Goal: Check status: Check status

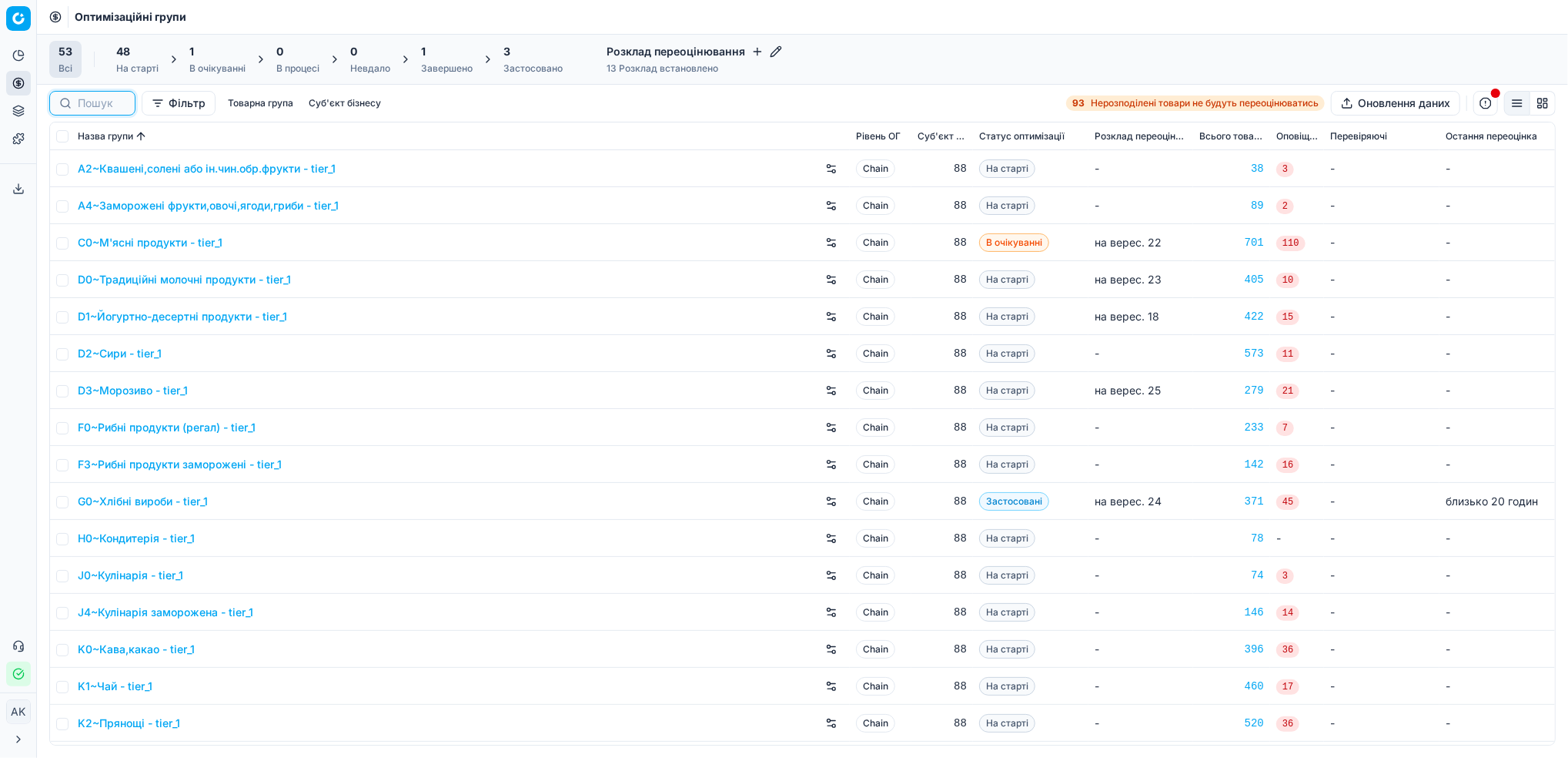
click at [88, 105] on input at bounding box center [101, 102] width 48 height 15
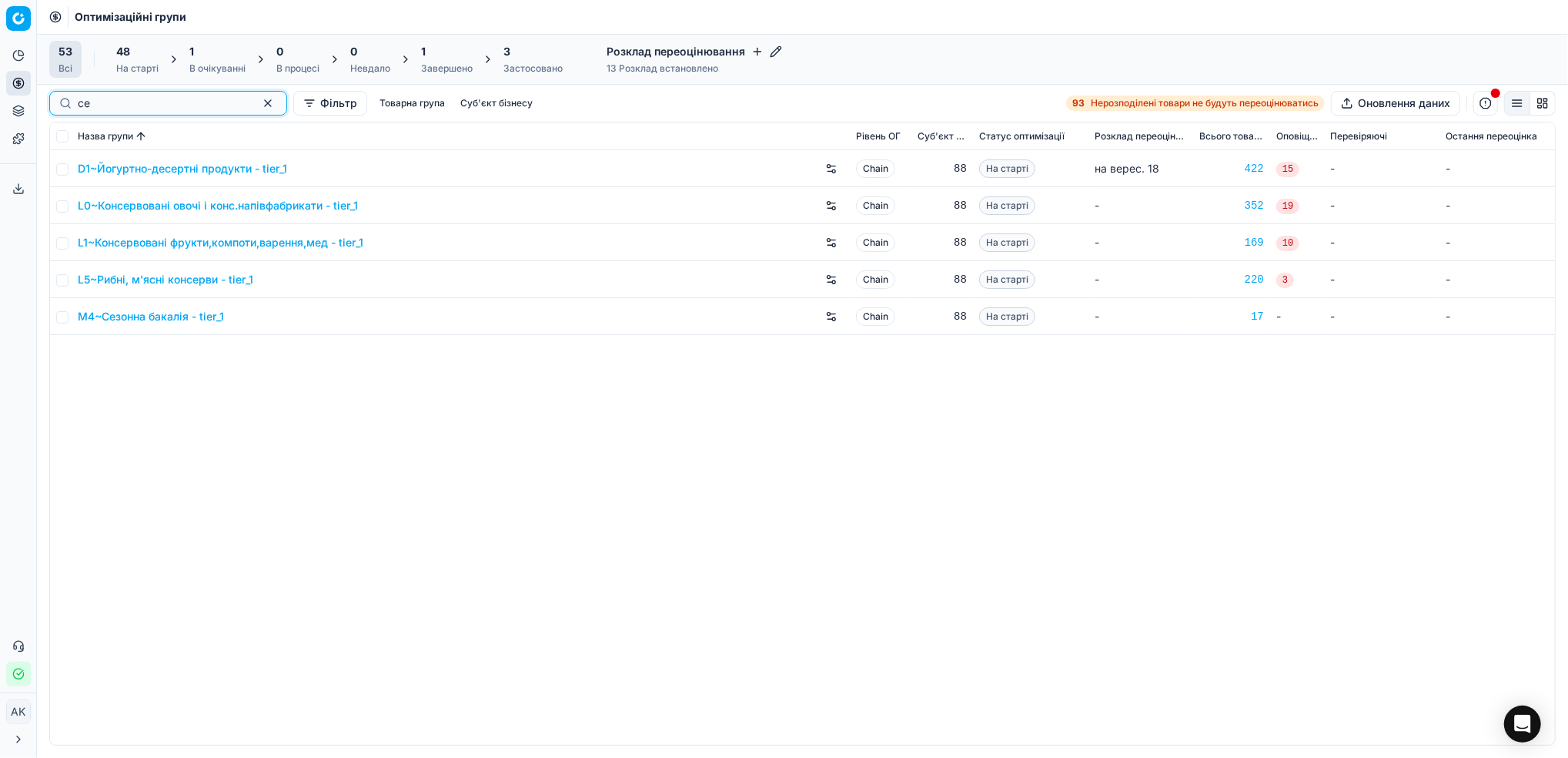
type input "се"
click at [63, 318] on input "checkbox" at bounding box center [63, 318] width 13 height 13
checkbox input "true"
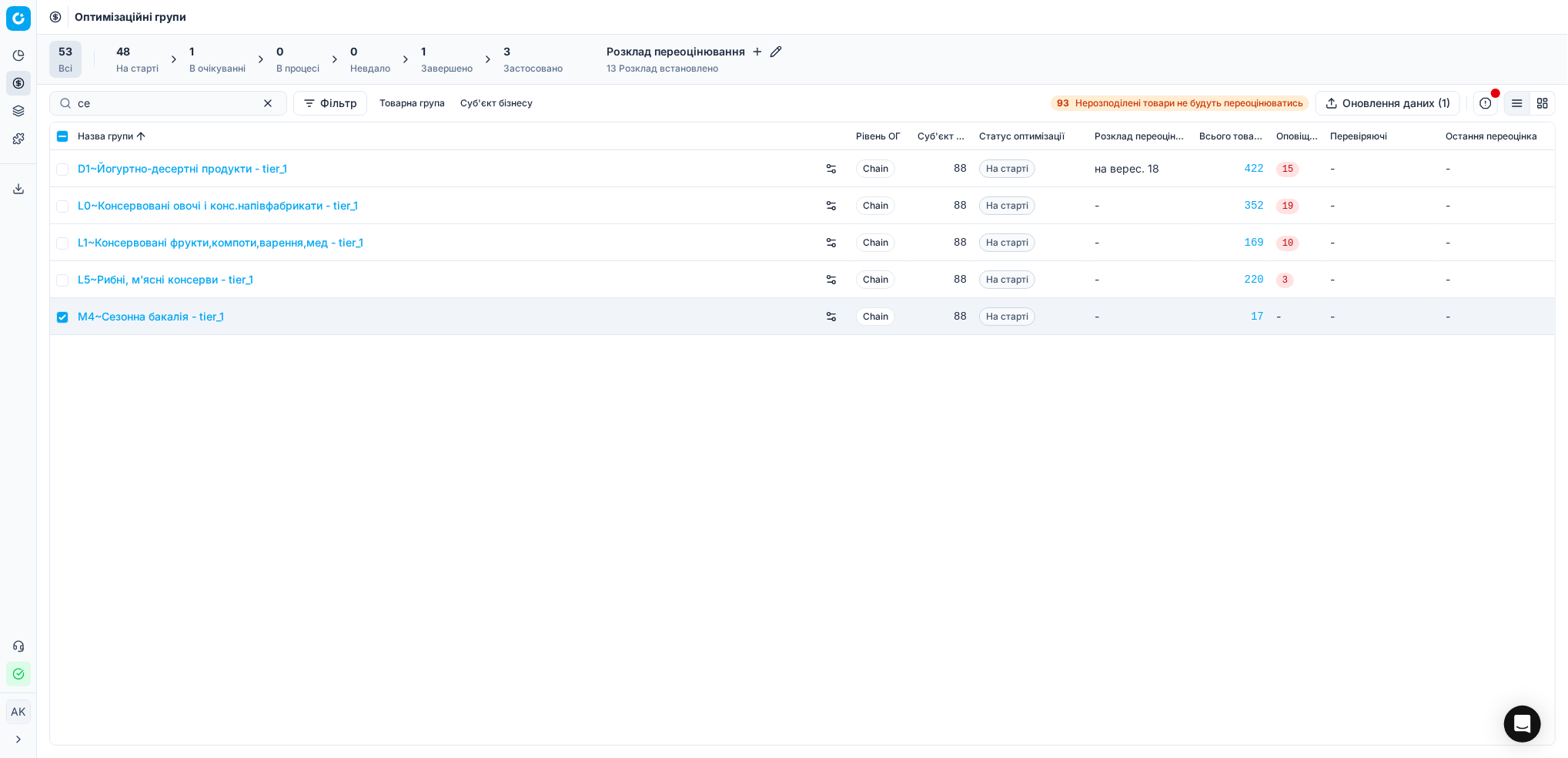
click at [128, 57] on span "48" at bounding box center [123, 51] width 13 height 15
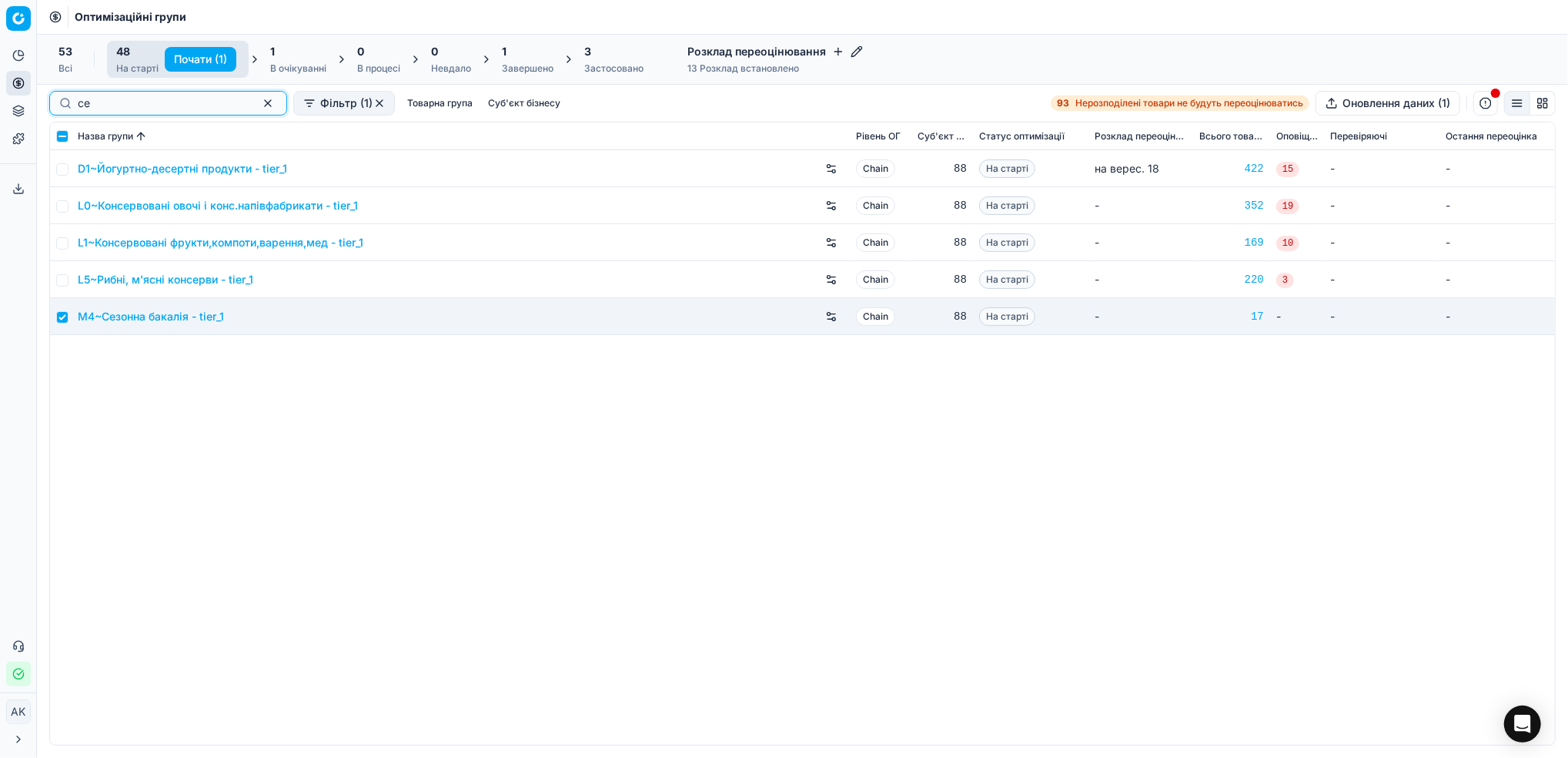
click at [259, 101] on button "button" at bounding box center [268, 103] width 19 height 19
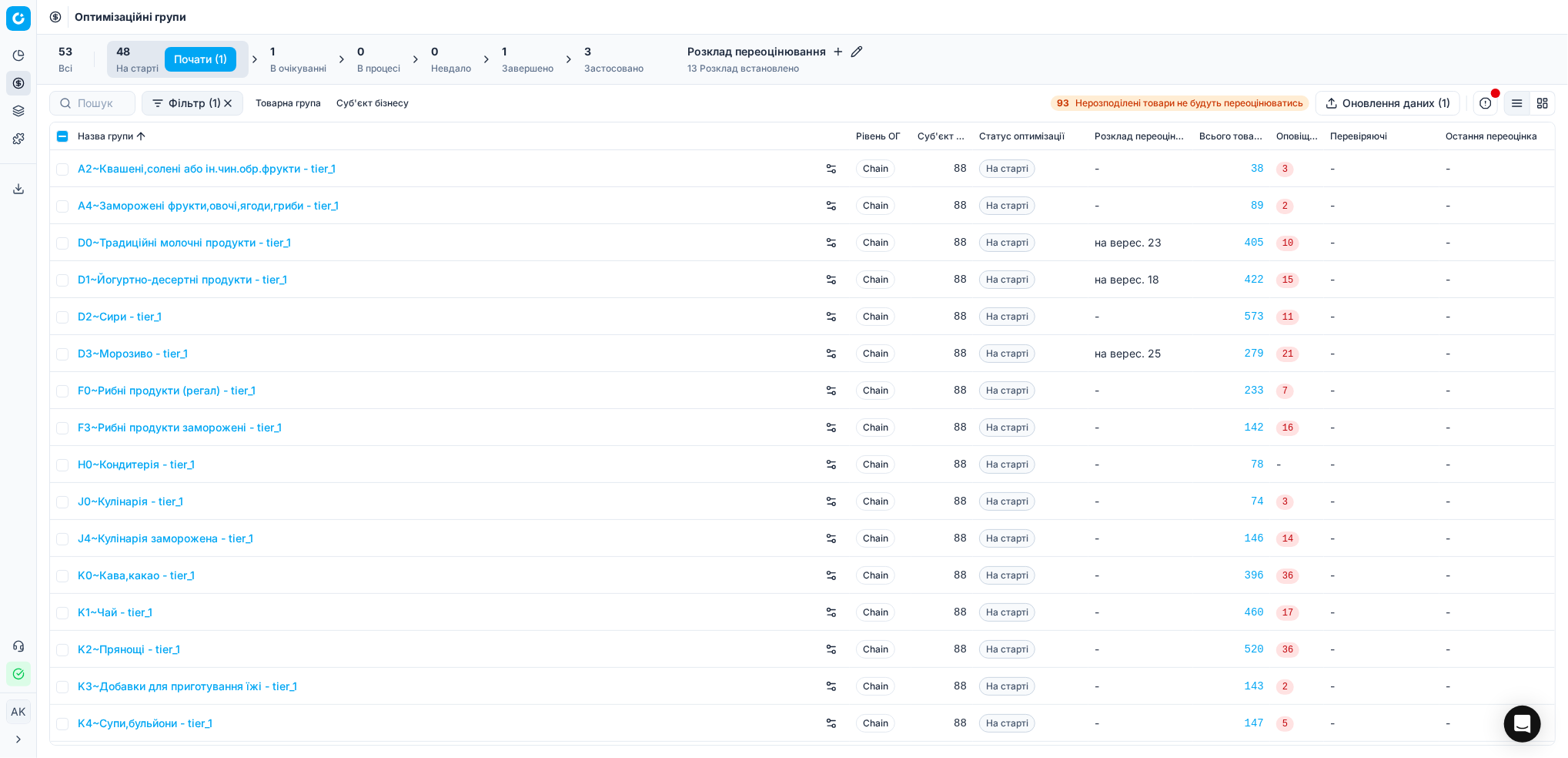
click at [204, 56] on button "Почати (1)" at bounding box center [201, 58] width 72 height 24
click at [368, 63] on div "В процесі" at bounding box center [383, 69] width 43 height 13
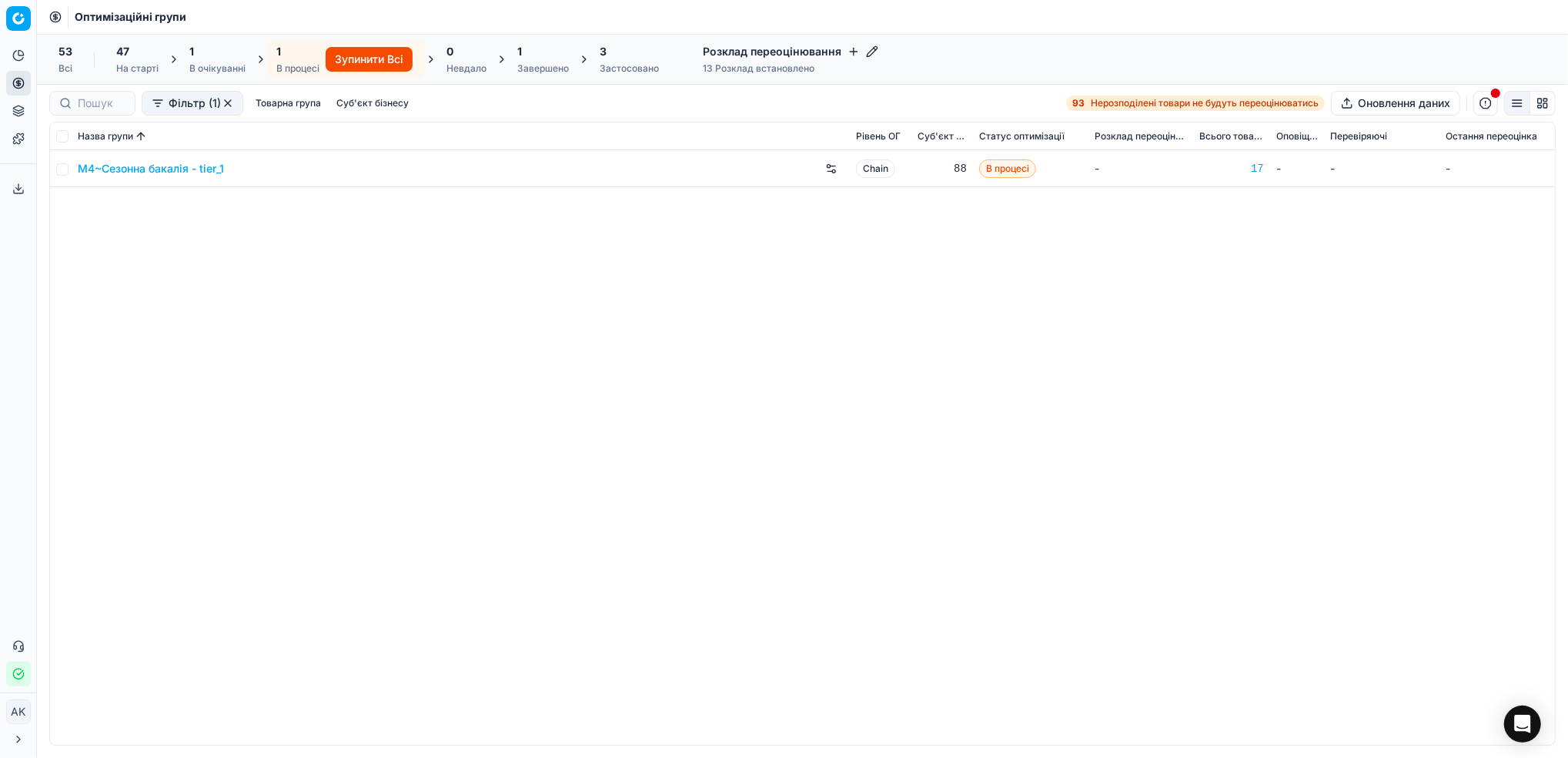
click at [375, 319] on div "M4~Сезонна бакалія - tier_1 Chain 88 В процесі - 17 - - -" at bounding box center [802, 447] width 1505 height 595
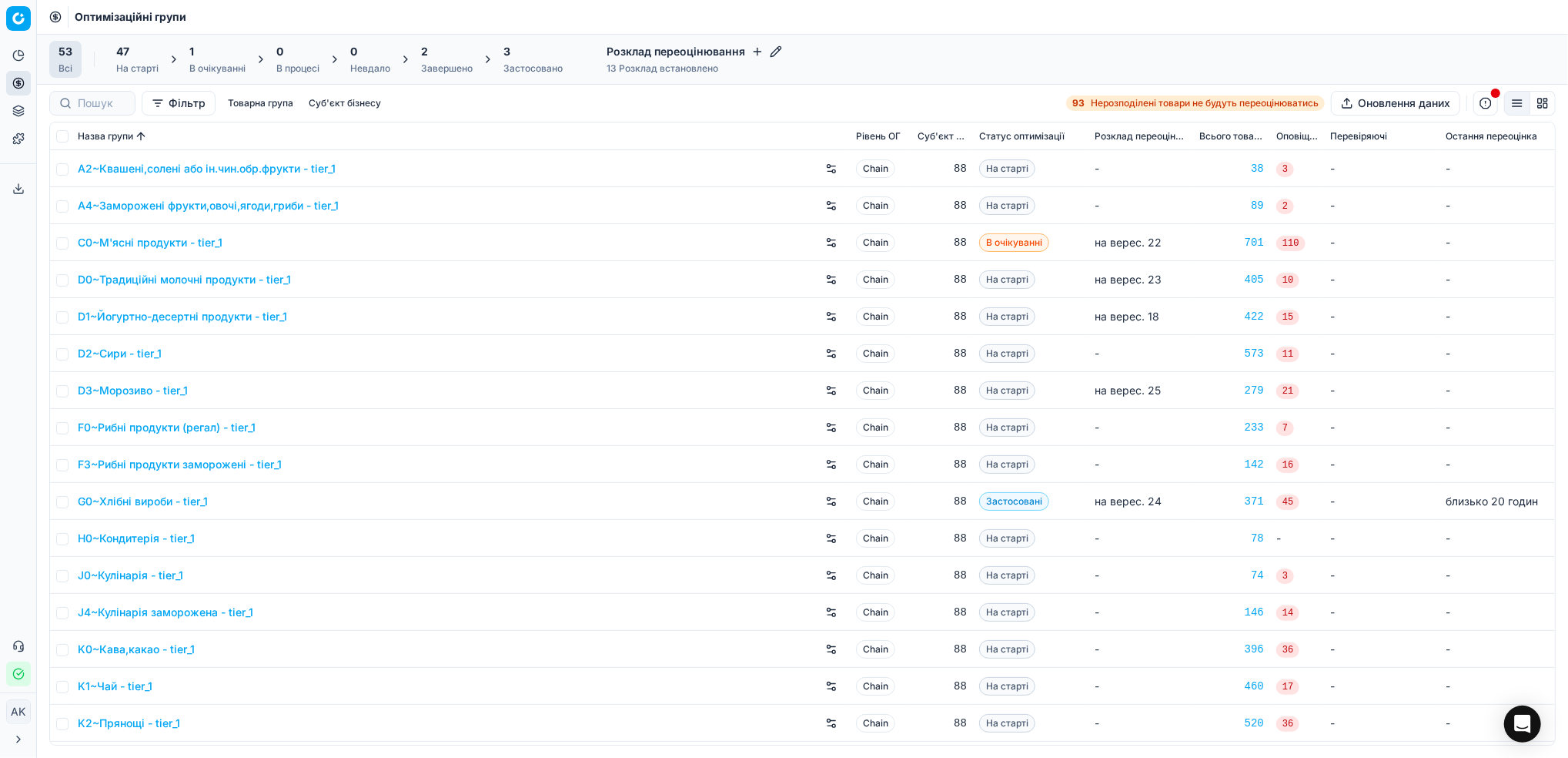
click at [444, 65] on div "Завершено" at bounding box center [447, 69] width 52 height 13
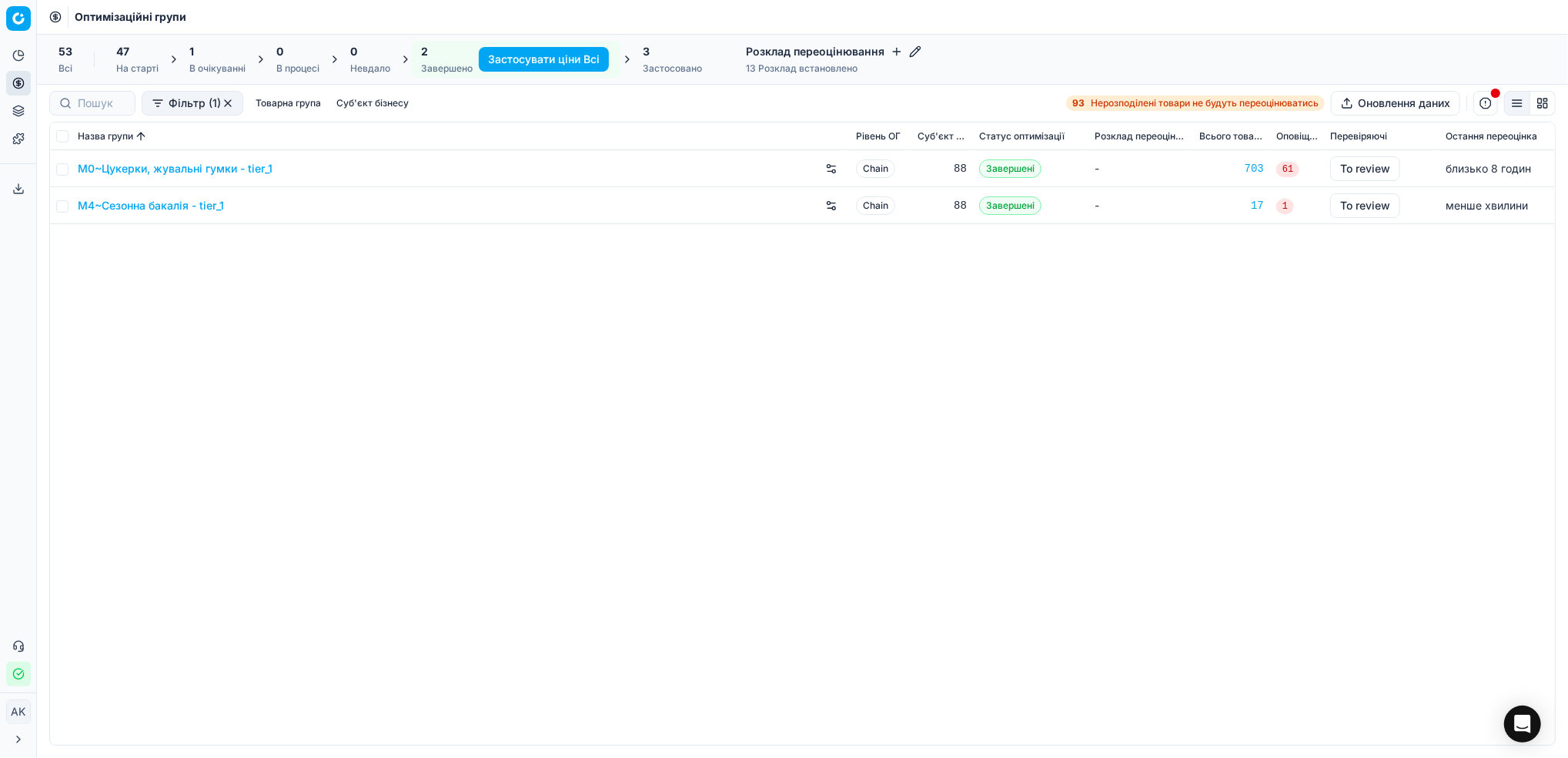
click at [132, 207] on link "M4~Сезонна бакалія - tier_1" at bounding box center [151, 205] width 146 height 15
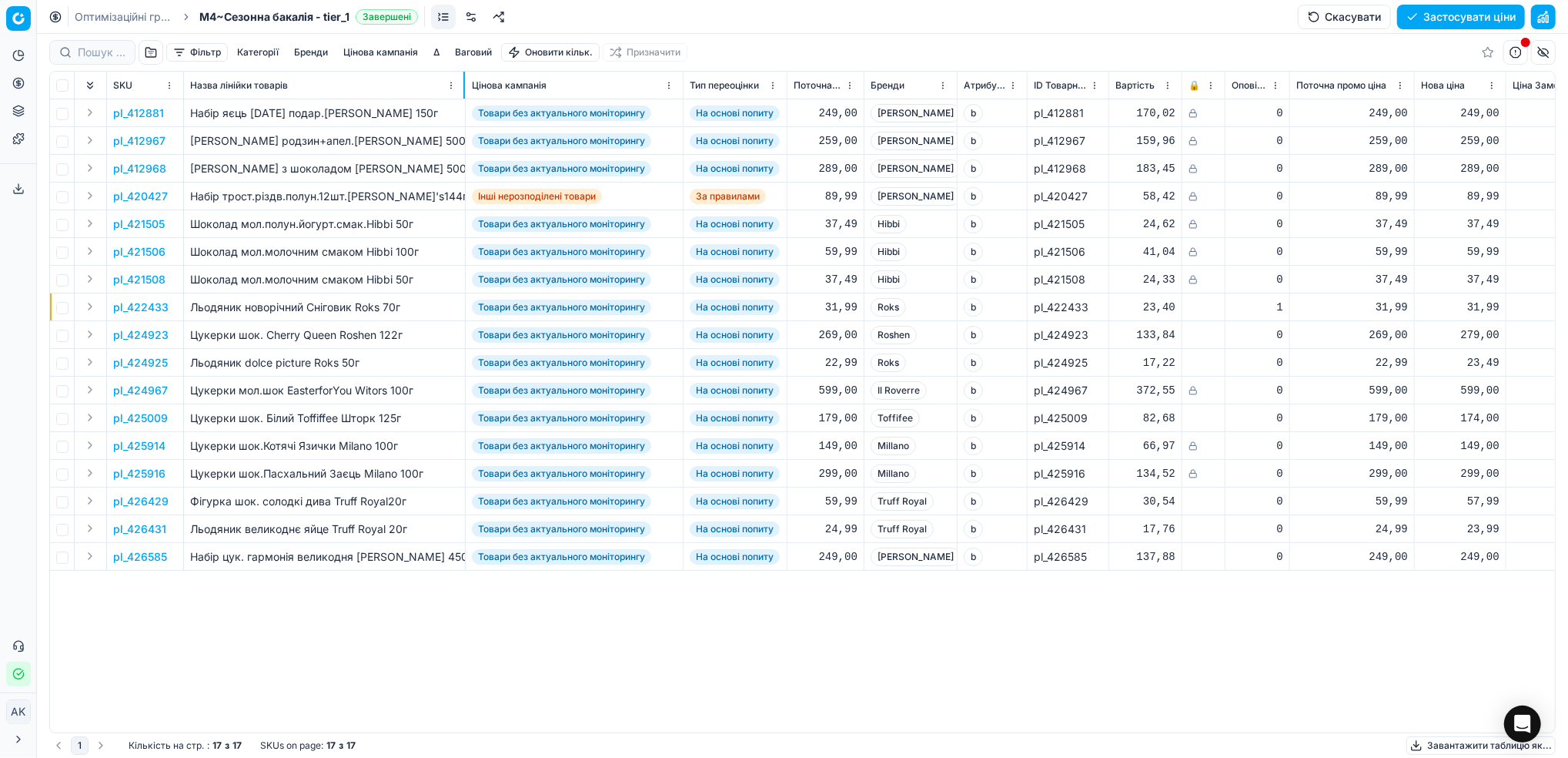
drag, startPoint x: 444, startPoint y: 87, endPoint x: 464, endPoint y: 91, distance: 20.4
click at [464, 91] on div at bounding box center [464, 85] width 2 height 27
click at [141, 114] on p "pl_412881" at bounding box center [138, 113] width 51 height 15
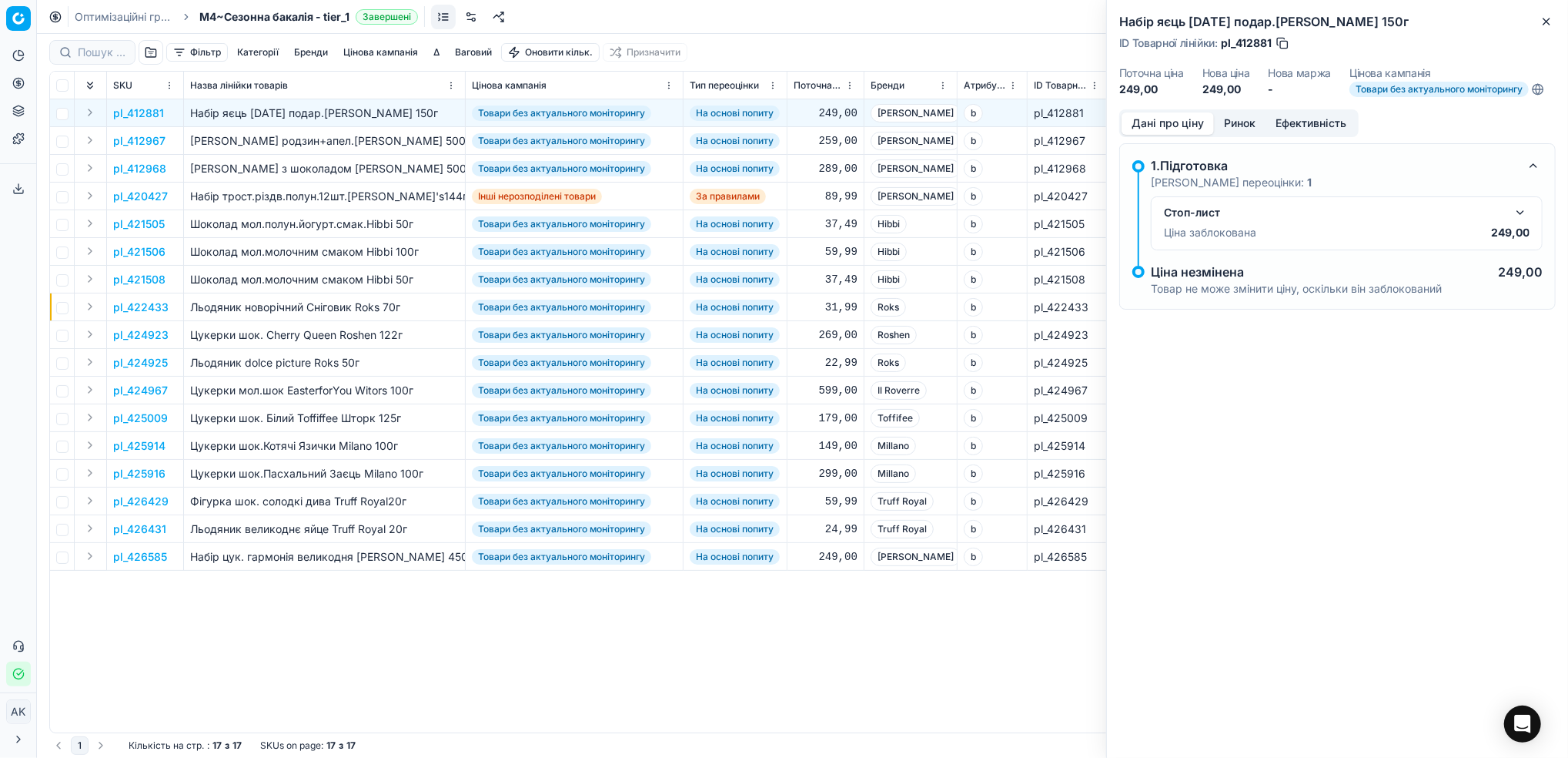
click at [1525, 213] on button "button" at bounding box center [1520, 213] width 19 height 19
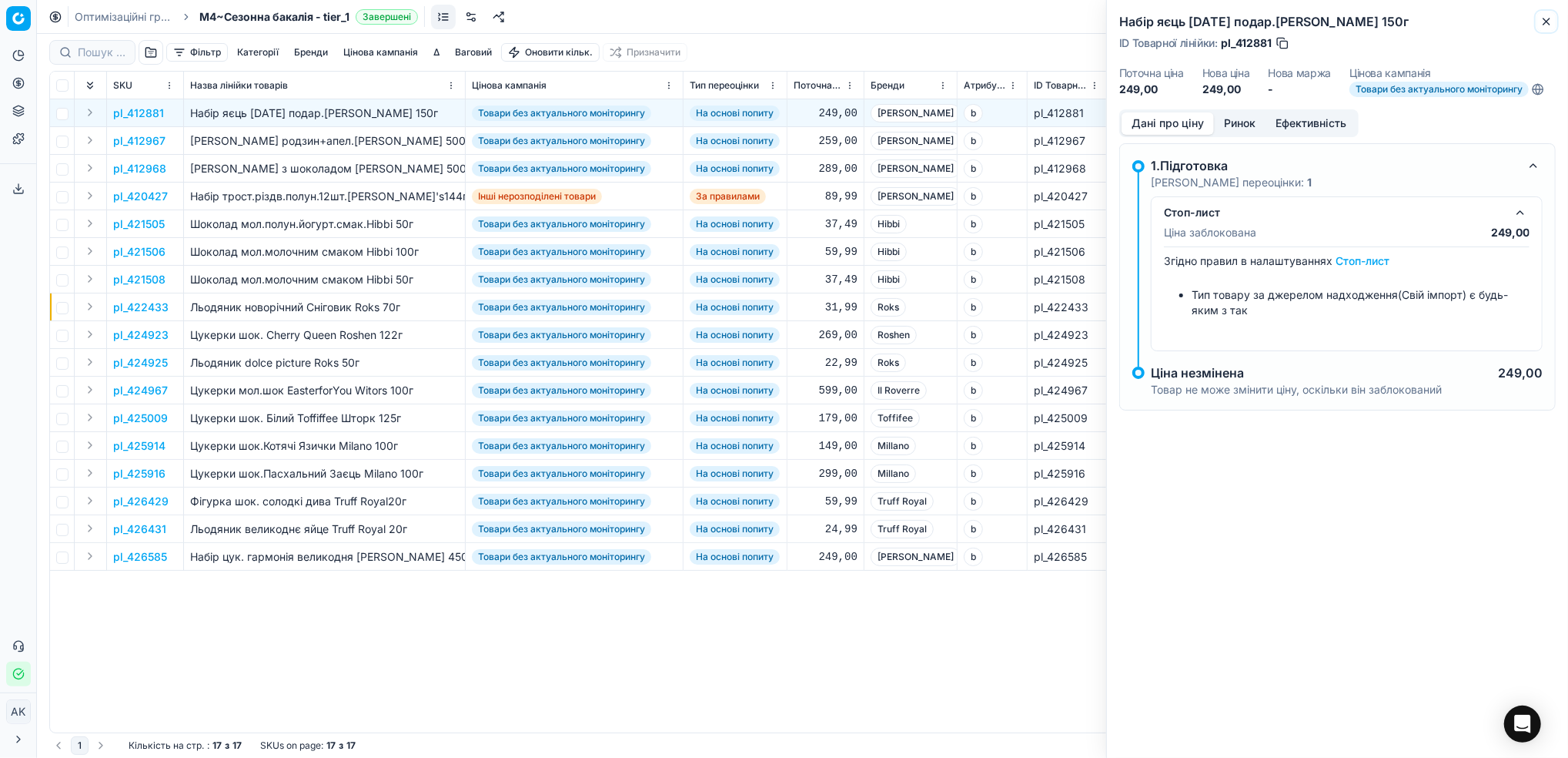
click at [1546, 20] on icon "button" at bounding box center [1546, 22] width 13 height 13
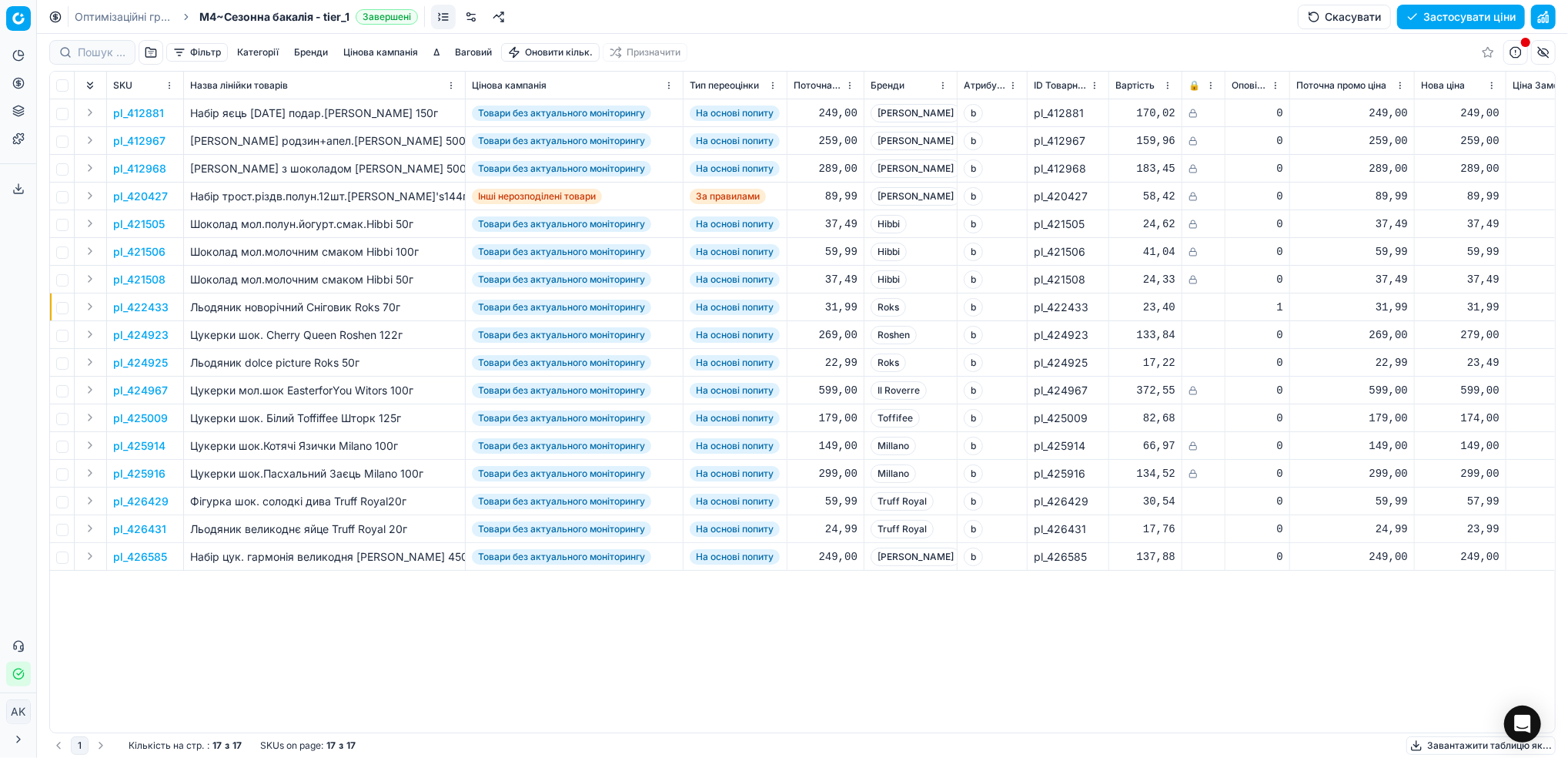
click at [108, 19] on link "Оптимізаційні групи" at bounding box center [124, 16] width 99 height 15
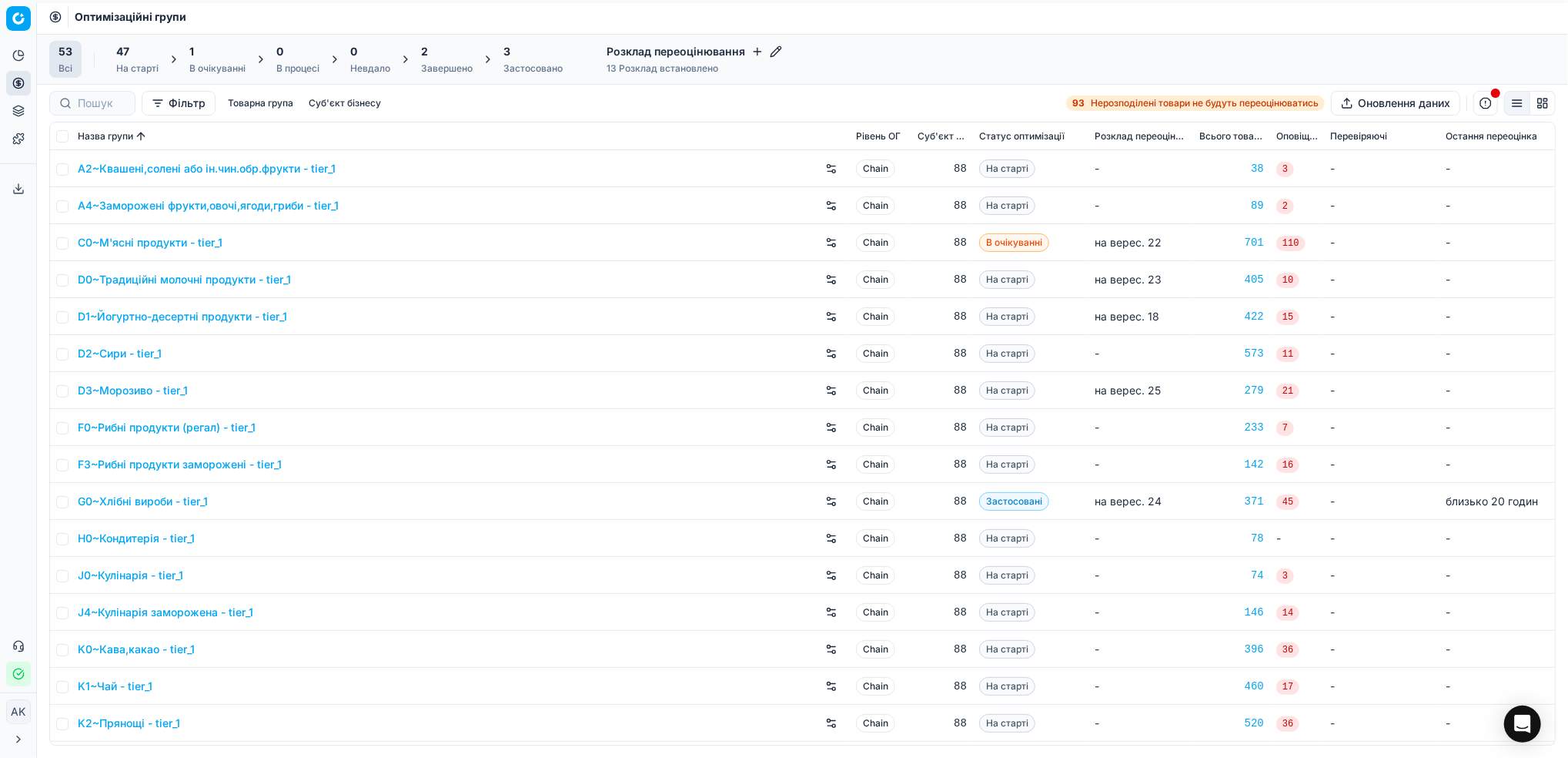
click at [424, 68] on div "Завершено" at bounding box center [447, 69] width 52 height 13
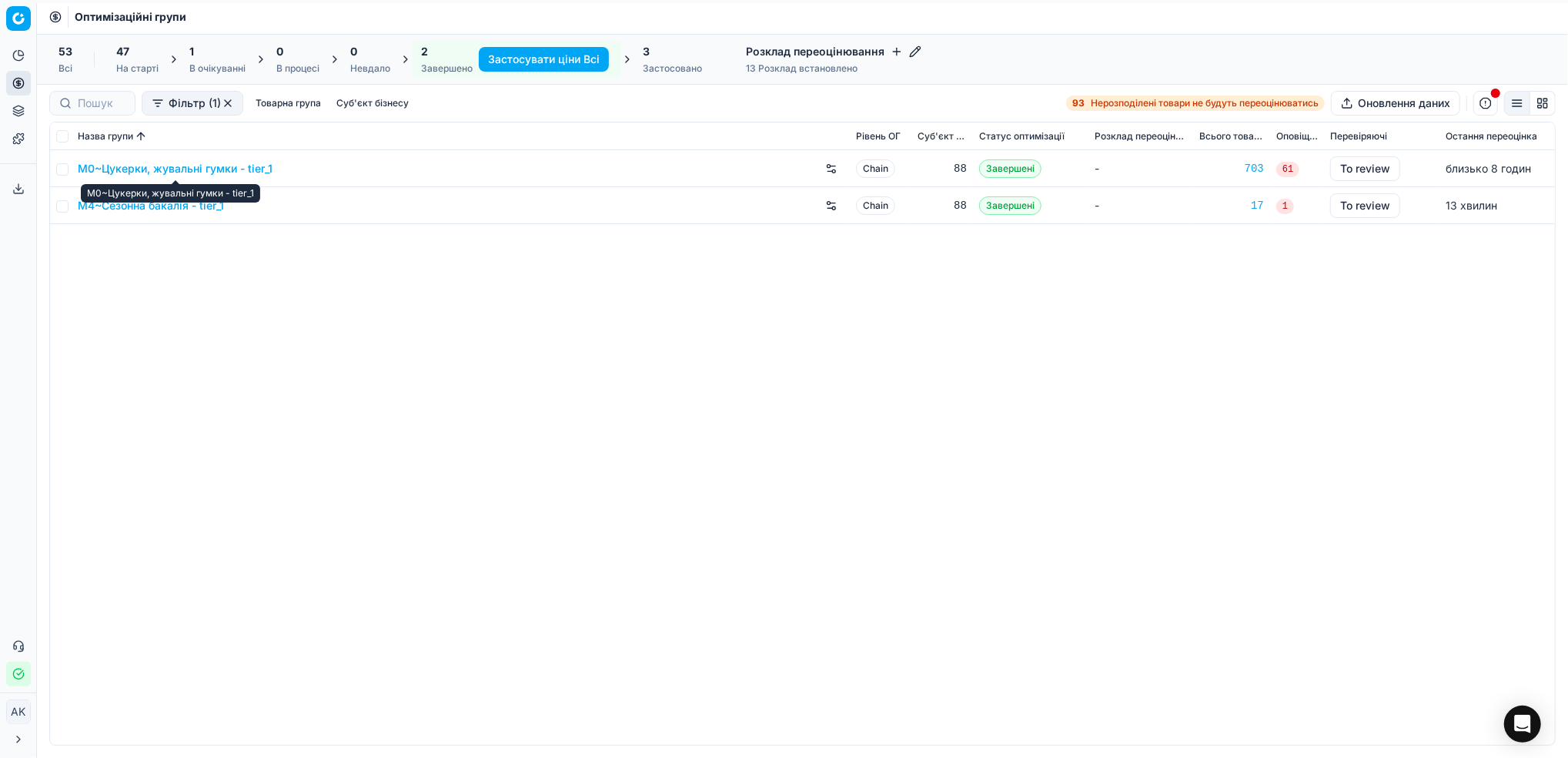
click at [143, 169] on link "M0~Цукерки, жувальні гумки - tier_1" at bounding box center [175, 168] width 195 height 15
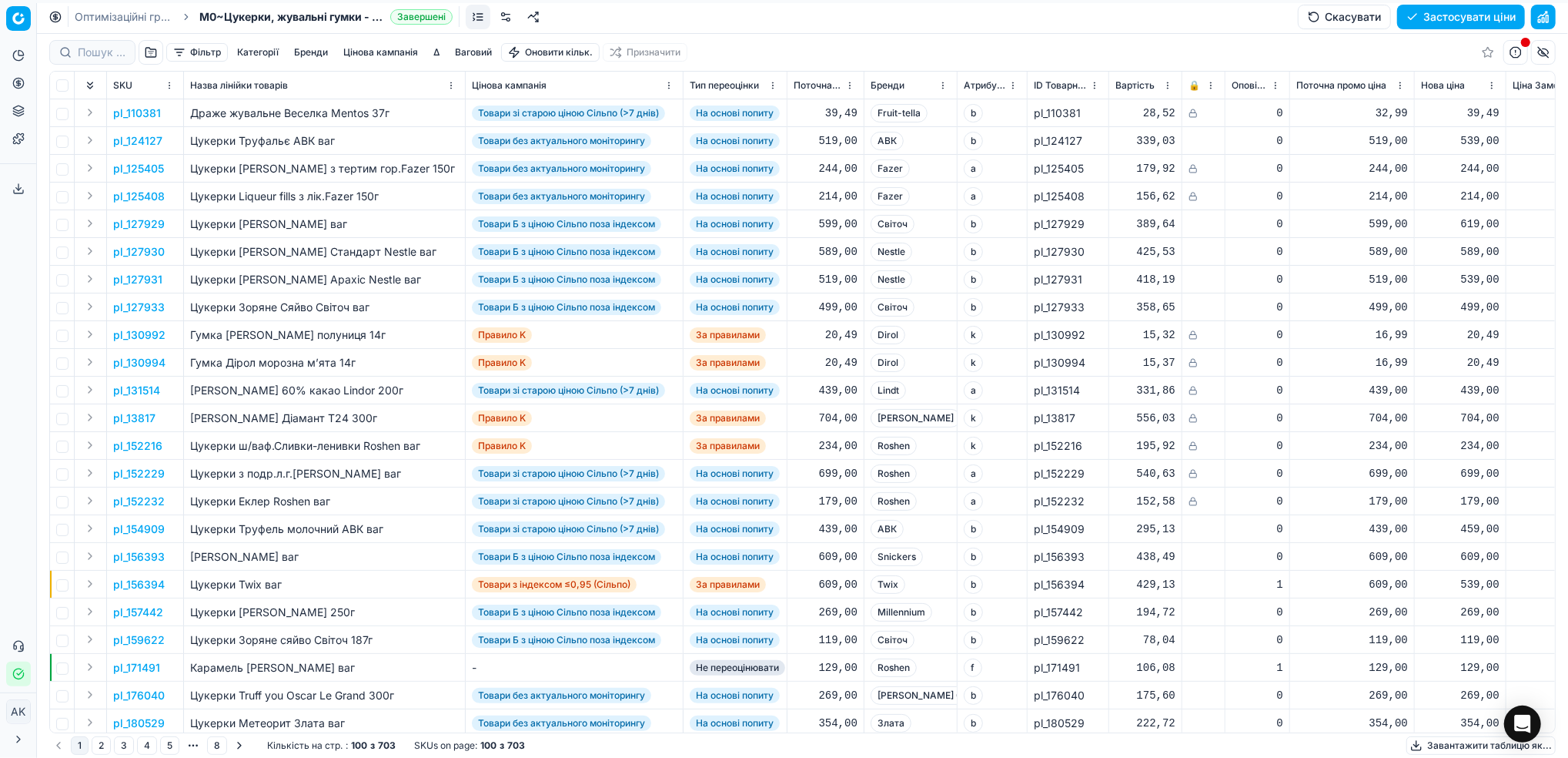
click at [1333, 19] on button "Скасувати" at bounding box center [1345, 16] width 93 height 24
click at [84, 15] on link "Оптимізаційні групи" at bounding box center [124, 16] width 99 height 15
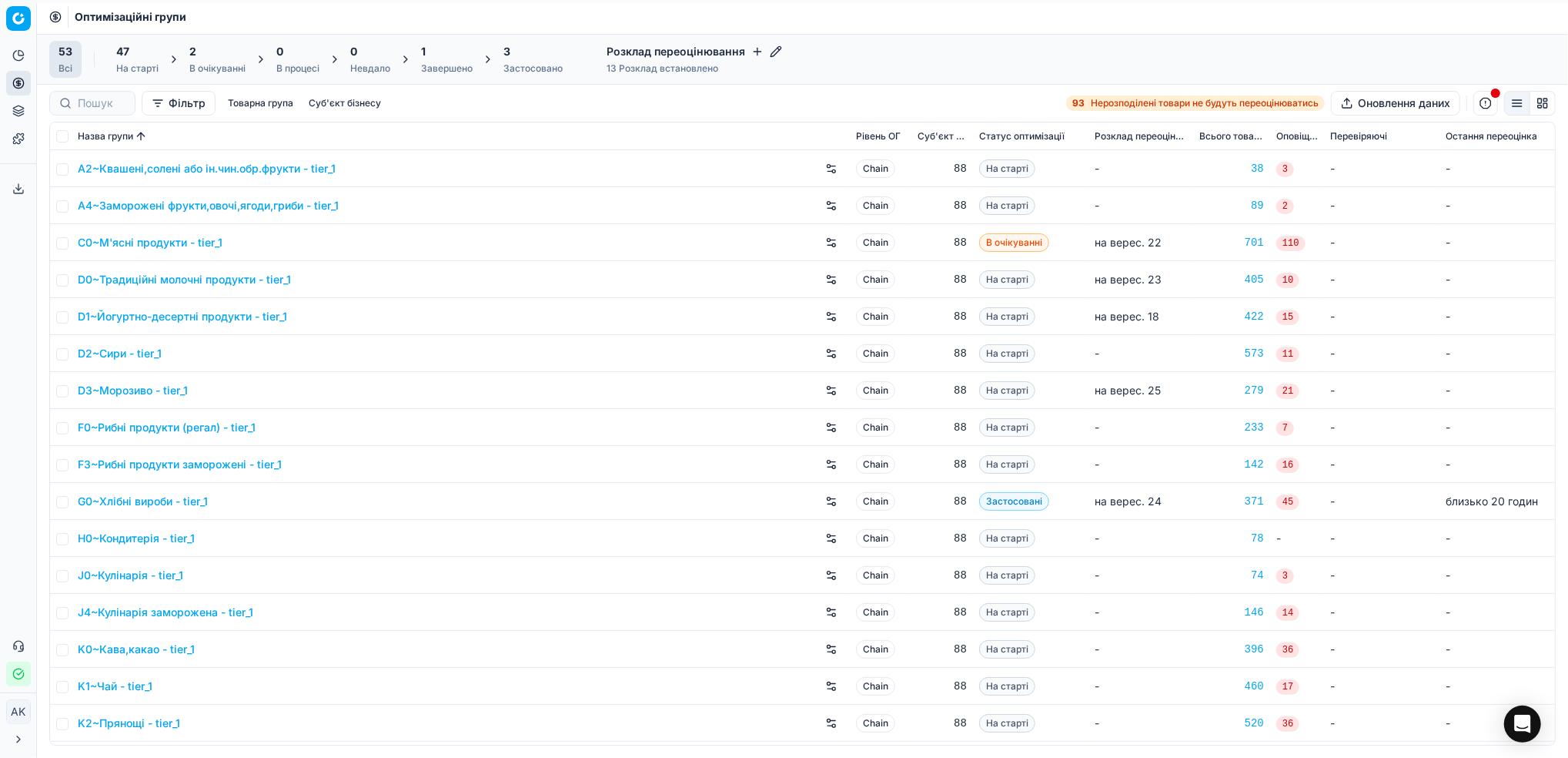
click at [444, 63] on div "Завершено" at bounding box center [447, 69] width 52 height 13
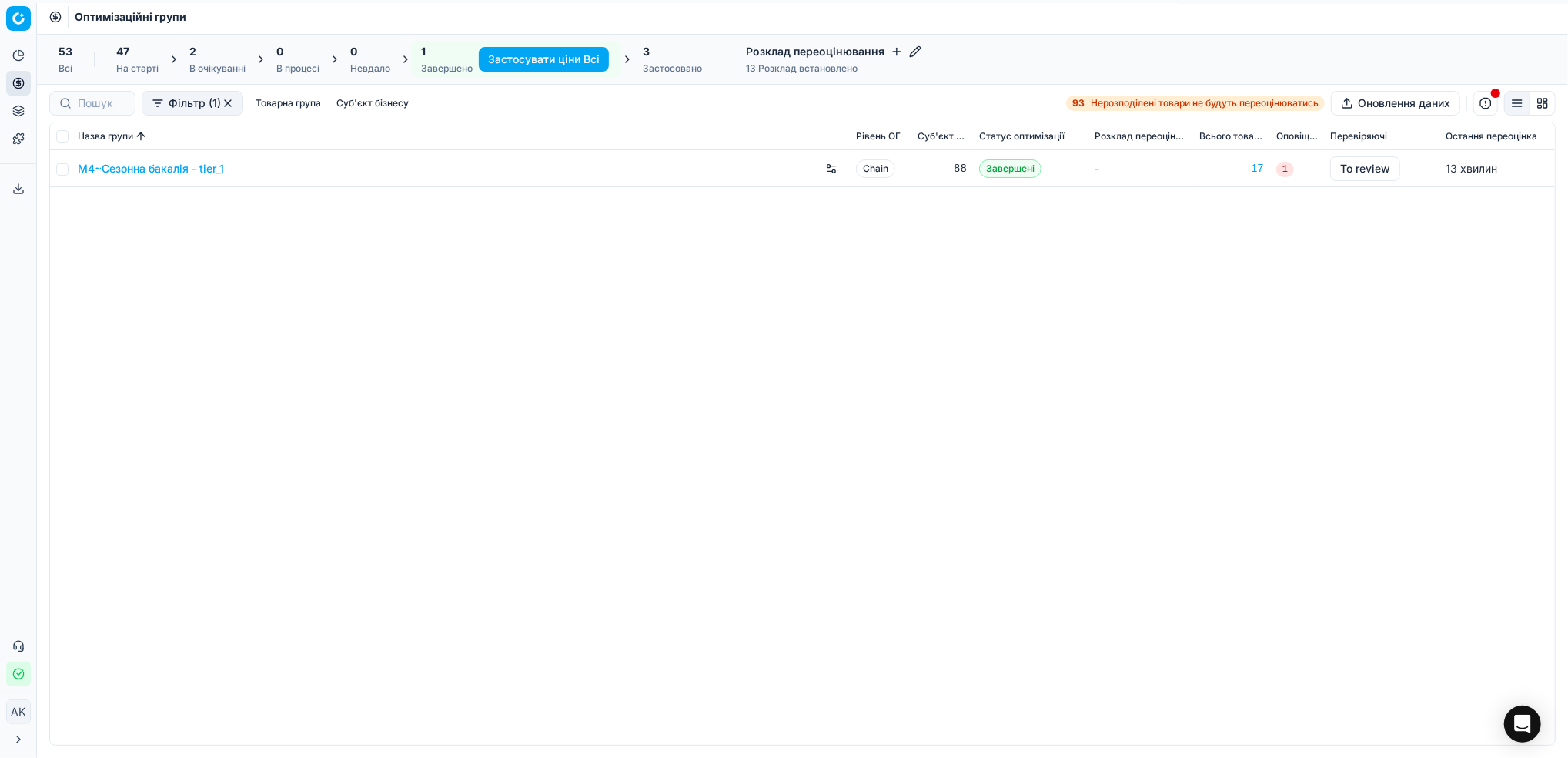
click at [142, 162] on link "M4~Сезонна бакалія - tier_1" at bounding box center [151, 168] width 146 height 15
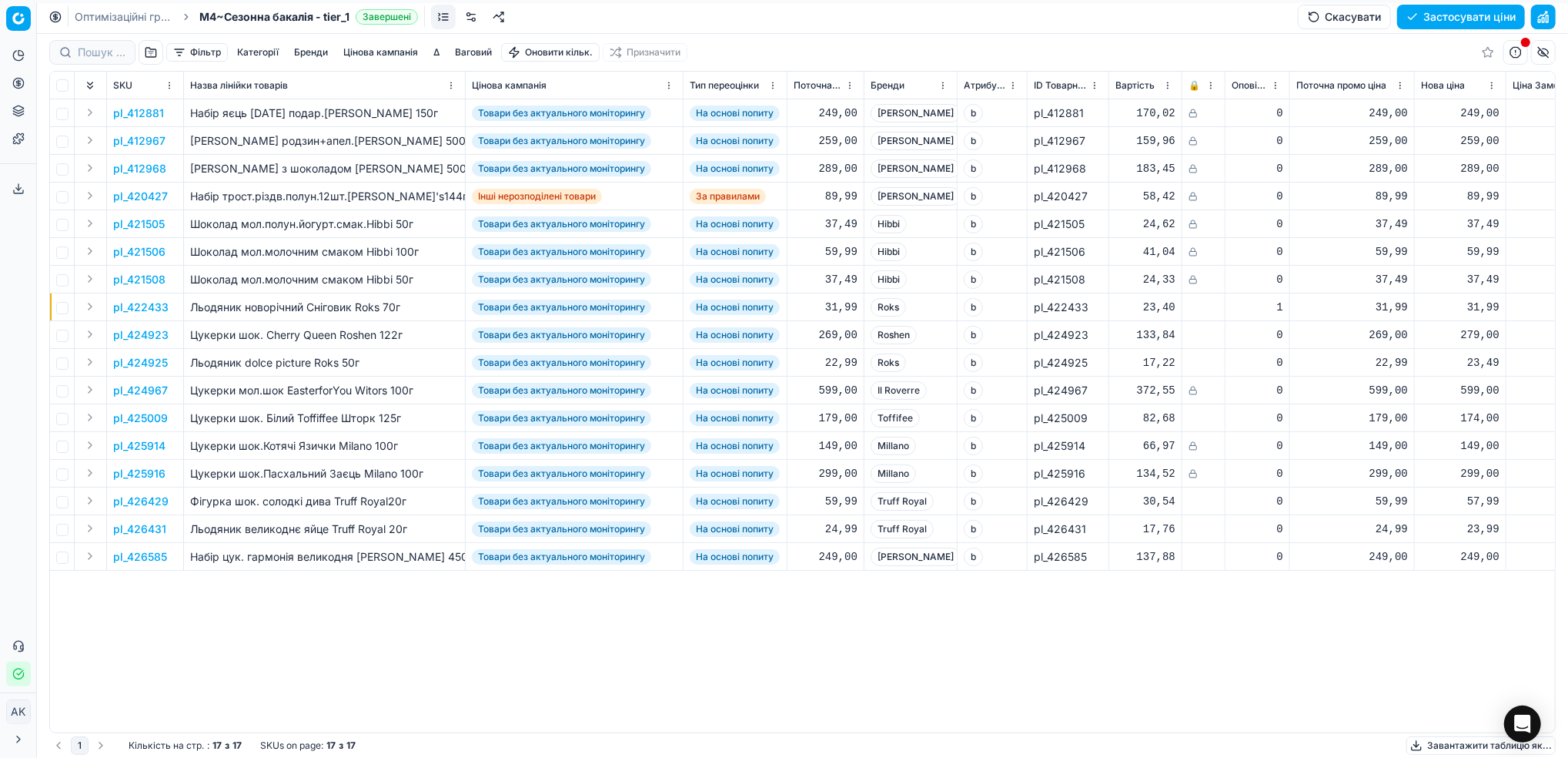
click at [1353, 14] on button "Скасувати" at bounding box center [1345, 16] width 93 height 24
click at [1338, 20] on button "Скасувати" at bounding box center [1345, 16] width 93 height 24
drag, startPoint x: 84, startPoint y: 9, endPoint x: 100, endPoint y: 23, distance: 21.3
click at [84, 9] on link "Оптимізаційні групи" at bounding box center [124, 16] width 99 height 15
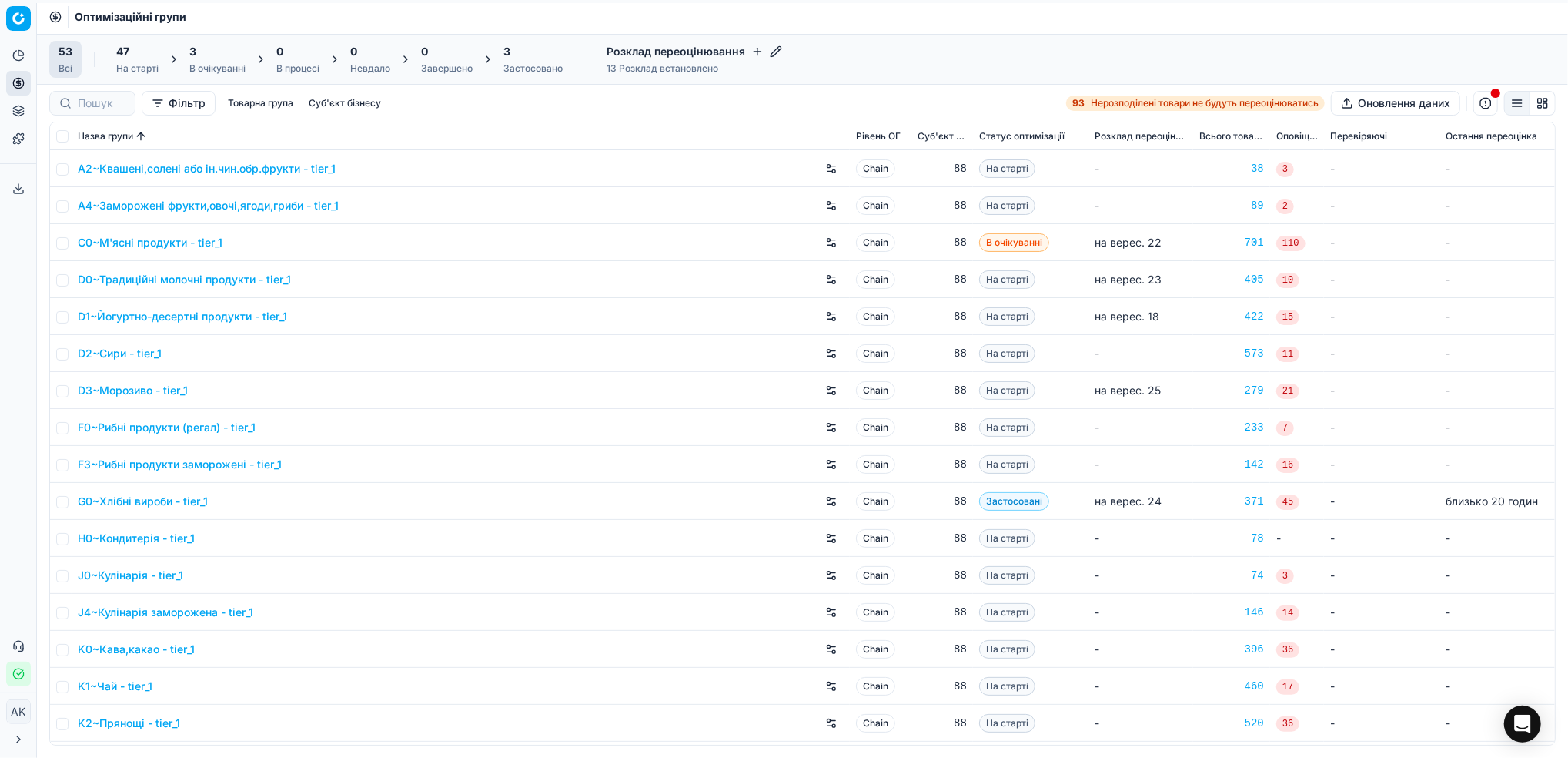
click at [217, 52] on div "3" at bounding box center [217, 51] width 56 height 15
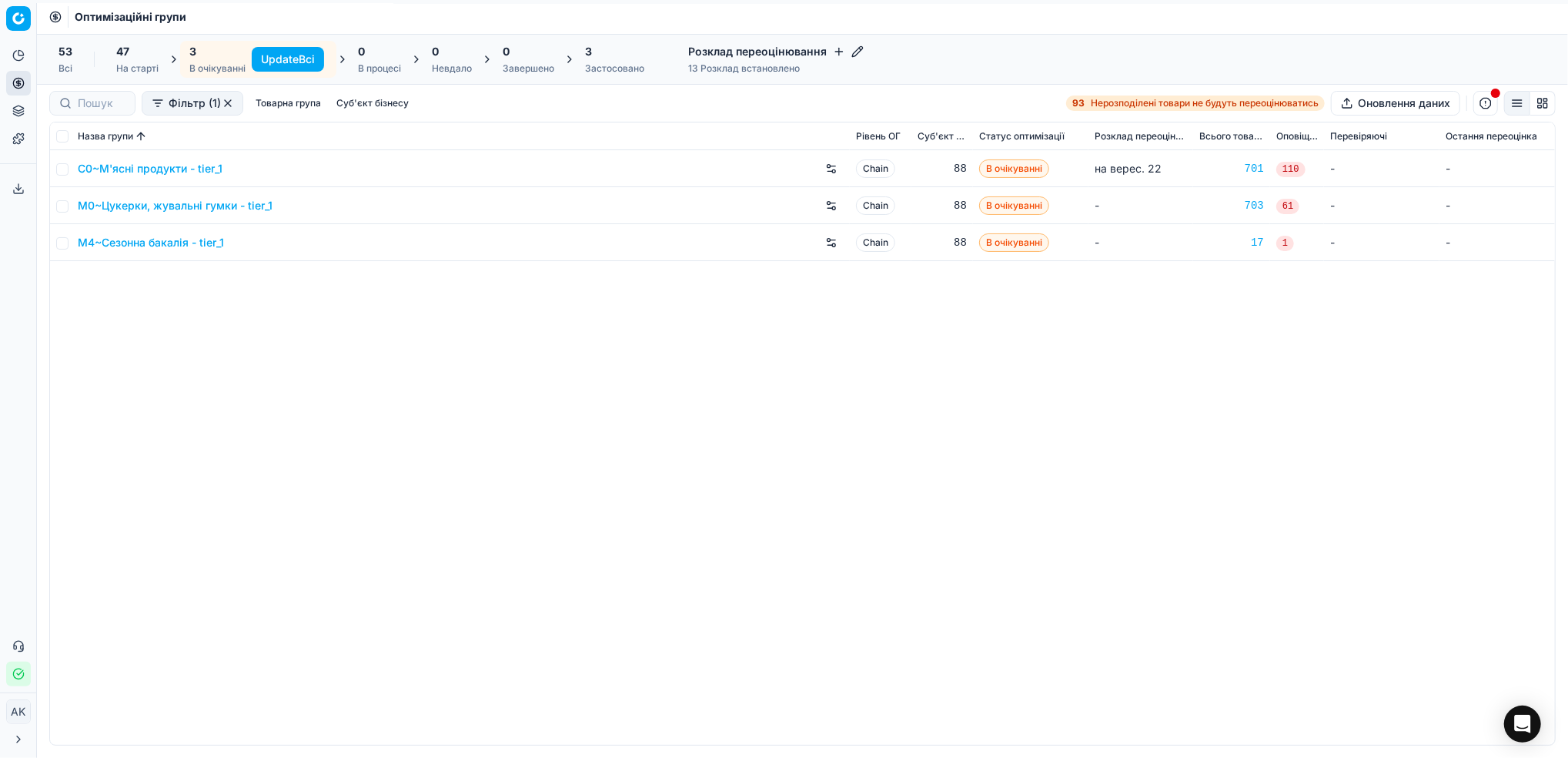
click at [275, 62] on button "Update Всі" at bounding box center [288, 58] width 73 height 24
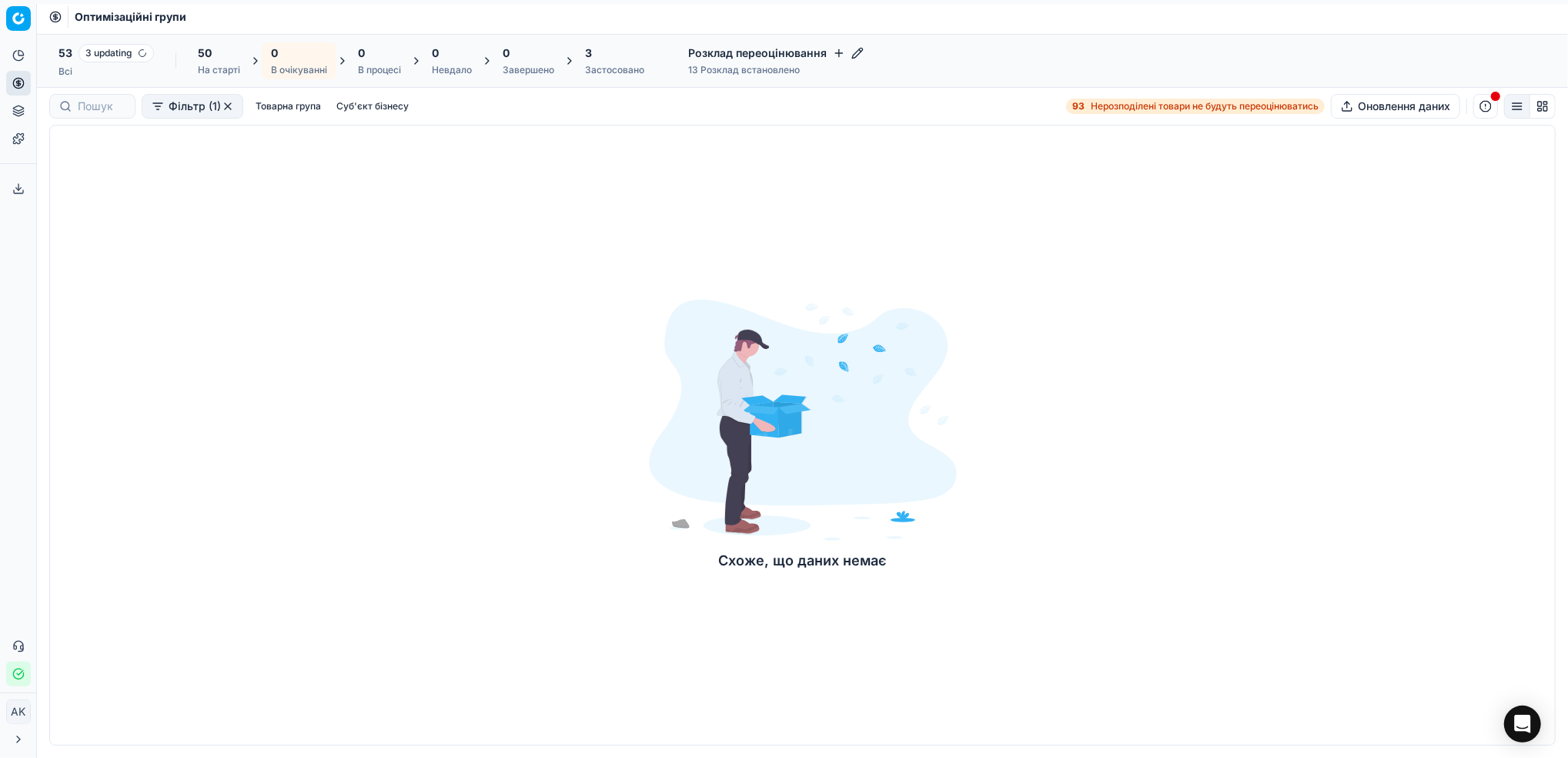
click at [74, 65] on div "Всі" at bounding box center [106, 72] width 95 height 13
